Goal: Find contact information

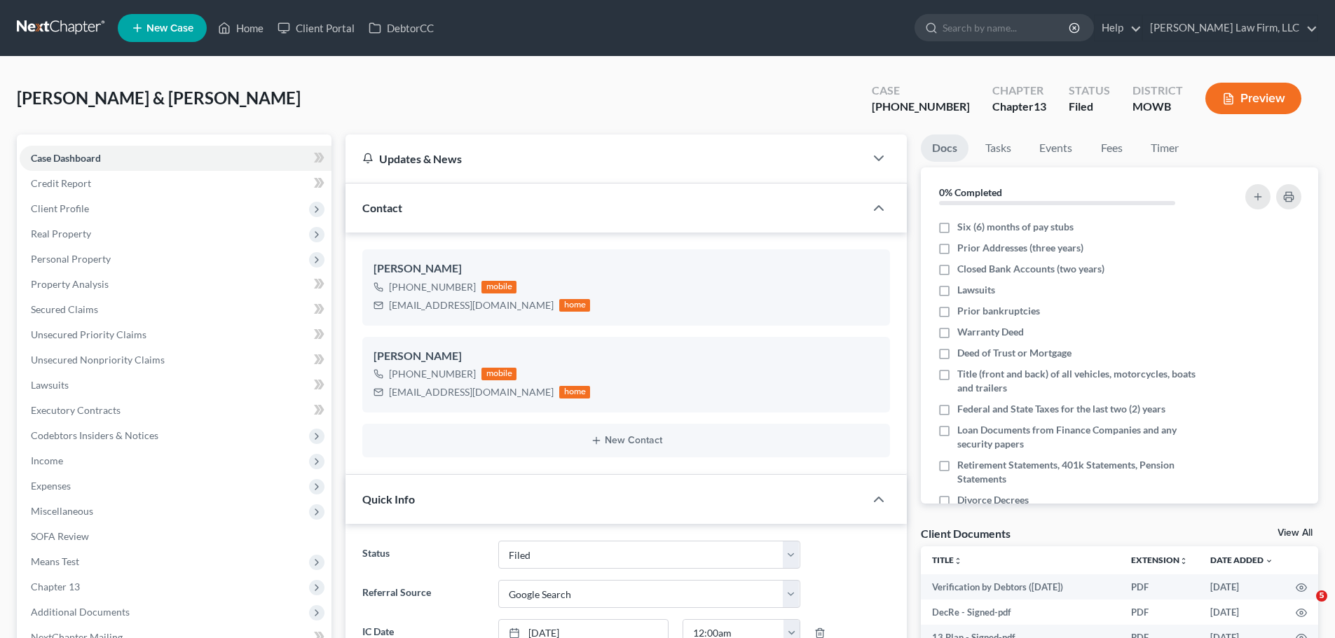
select select "3"
select select "4"
select select "0"
click at [261, 36] on link "Home" at bounding box center [241, 27] width 60 height 25
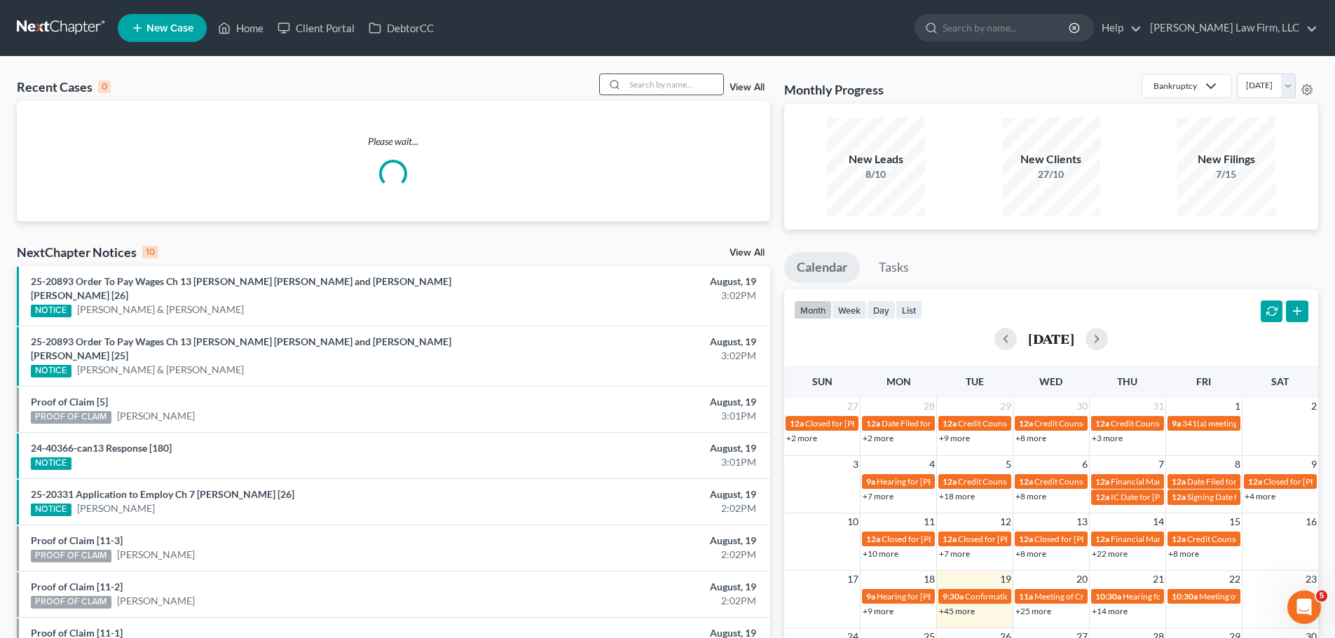
click at [679, 88] on input "search" at bounding box center [674, 84] width 98 height 20
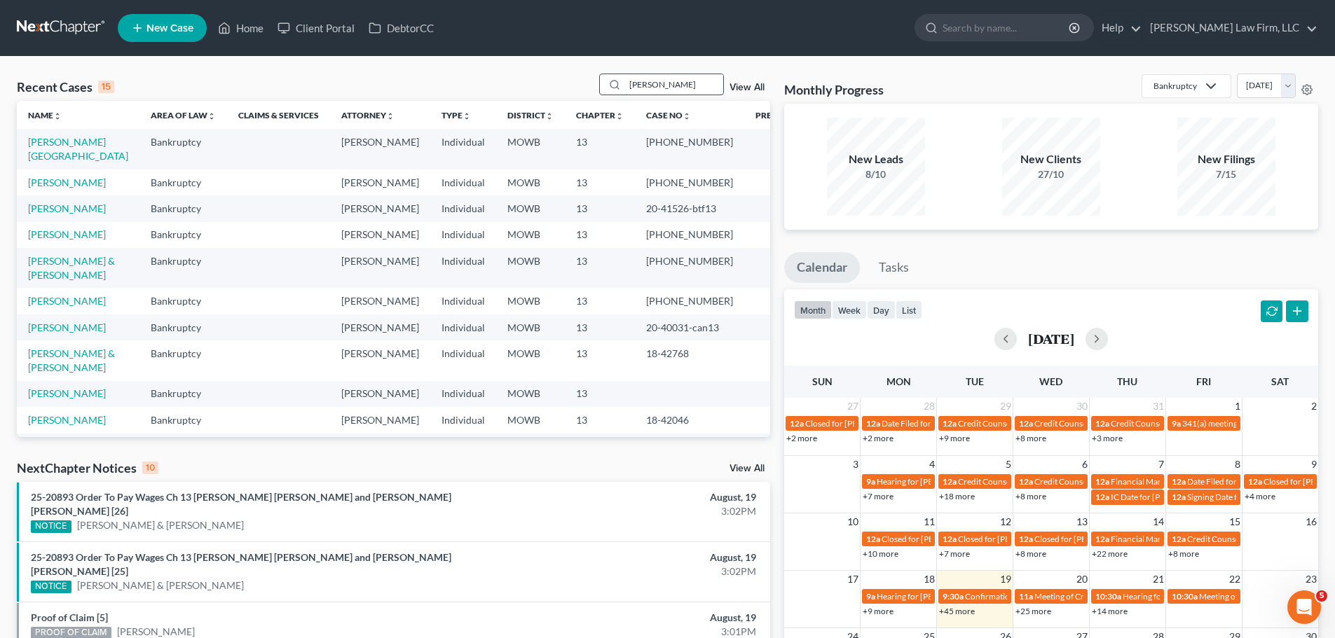
type input "[PERSON_NAME]"
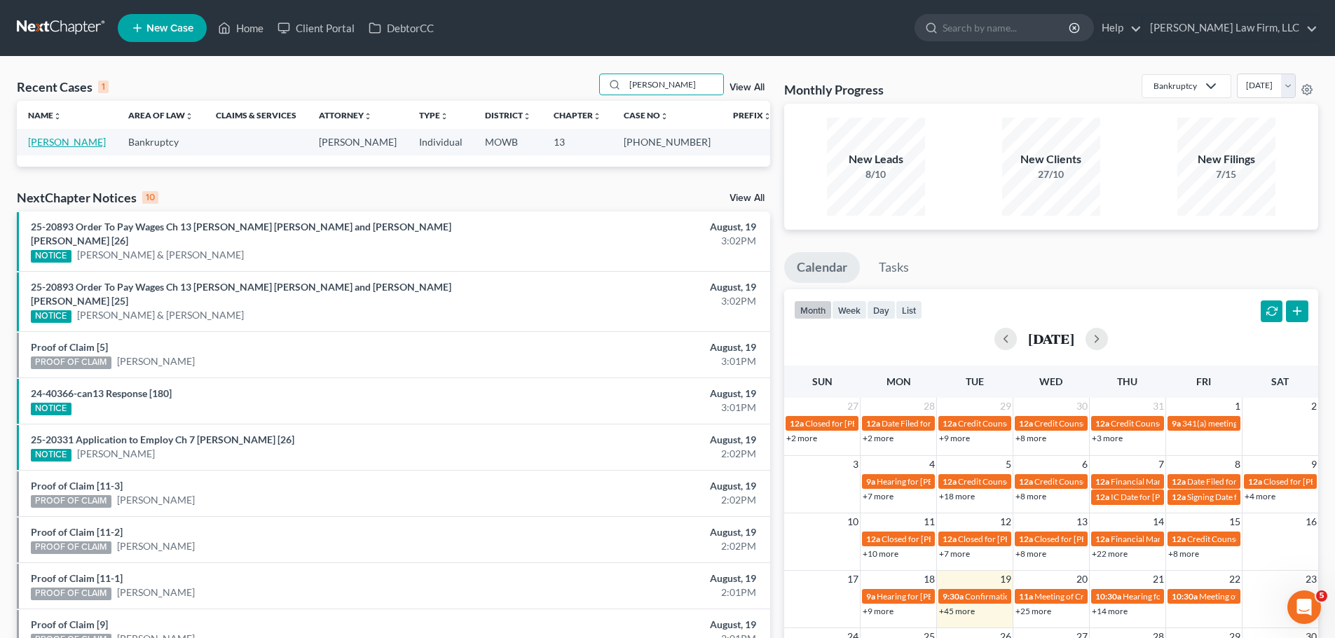
click at [76, 137] on link "[PERSON_NAME]" at bounding box center [67, 142] width 78 height 12
select select "4"
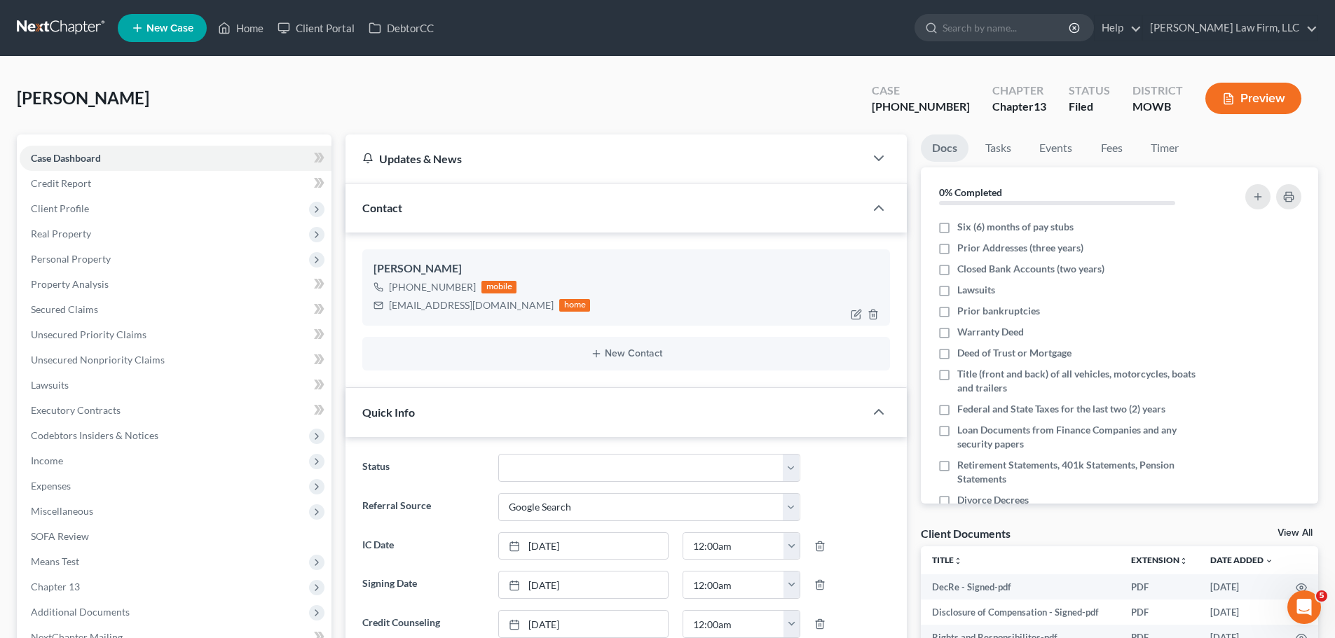
scroll to position [84, 0]
drag, startPoint x: 477, startPoint y: 292, endPoint x: 404, endPoint y: 289, distance: 73.6
click at [404, 289] on div "[PHONE_NUMBER] mobile" at bounding box center [481, 287] width 216 height 18
copy div "[PHONE_NUMBER]"
drag, startPoint x: 100, startPoint y: 485, endPoint x: 452, endPoint y: 474, distance: 351.9
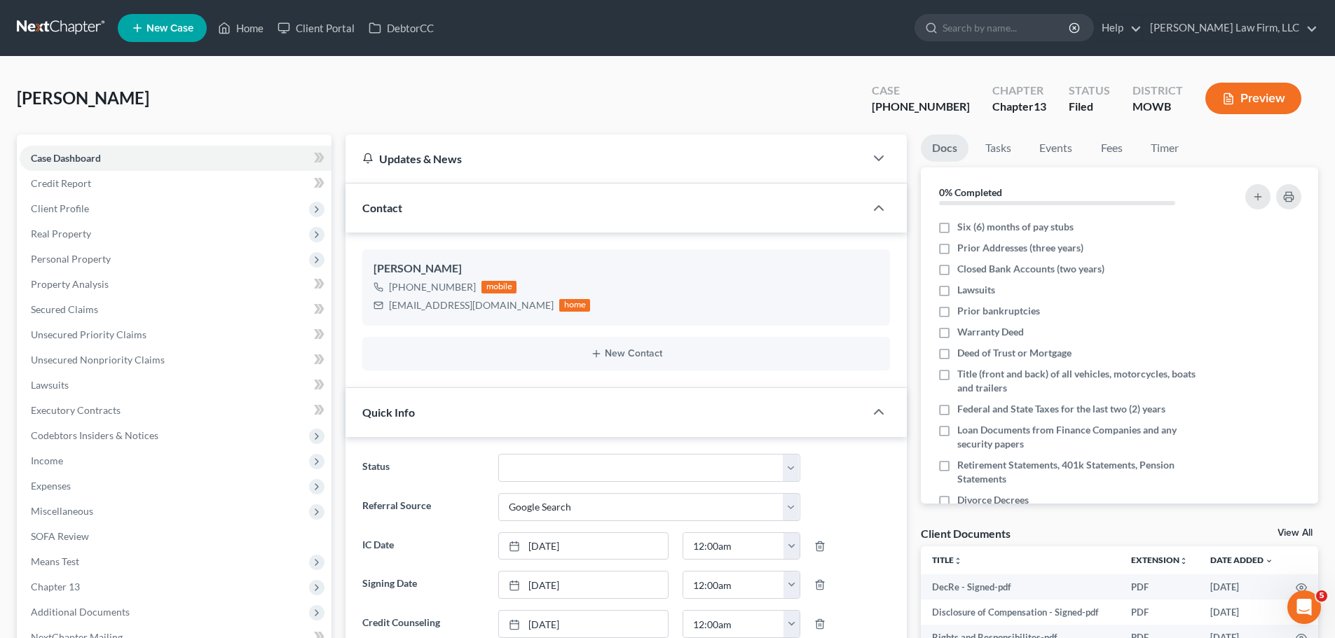
click at [100, 485] on span "Expenses" at bounding box center [176, 486] width 312 height 25
click at [167, 518] on link "Home" at bounding box center [190, 511] width 284 height 25
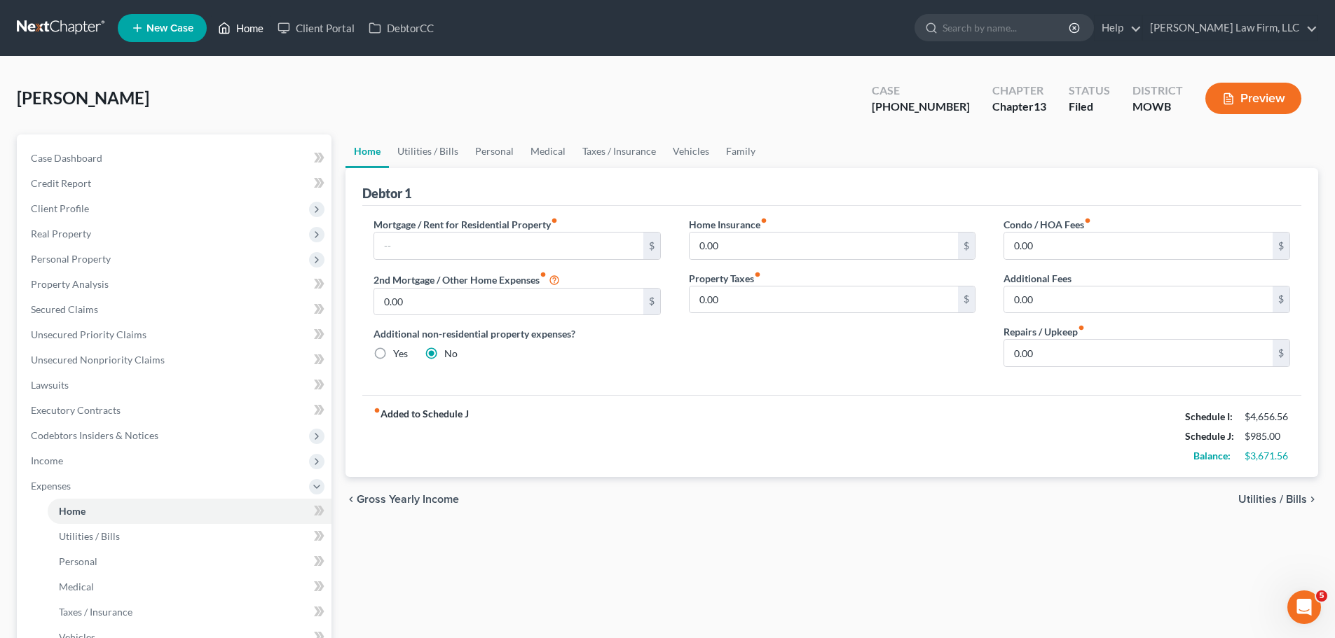
click at [237, 36] on link "Home" at bounding box center [241, 27] width 60 height 25
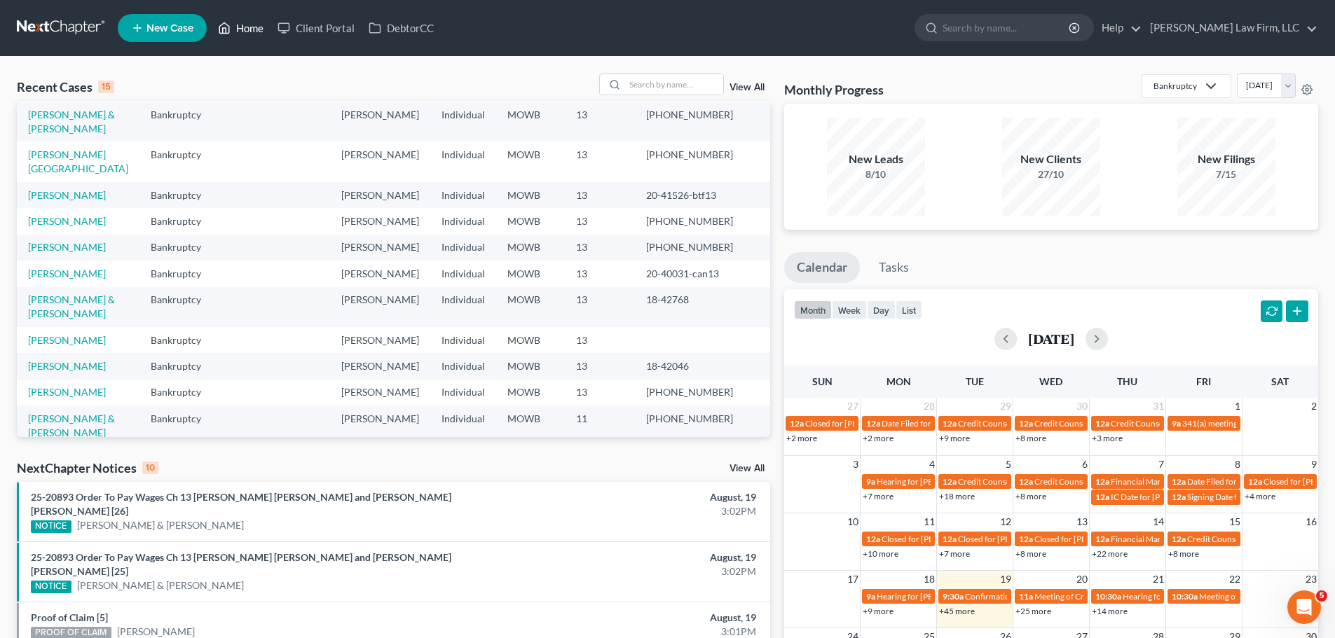
scroll to position [194, 0]
